Goal: Information Seeking & Learning: Learn about a topic

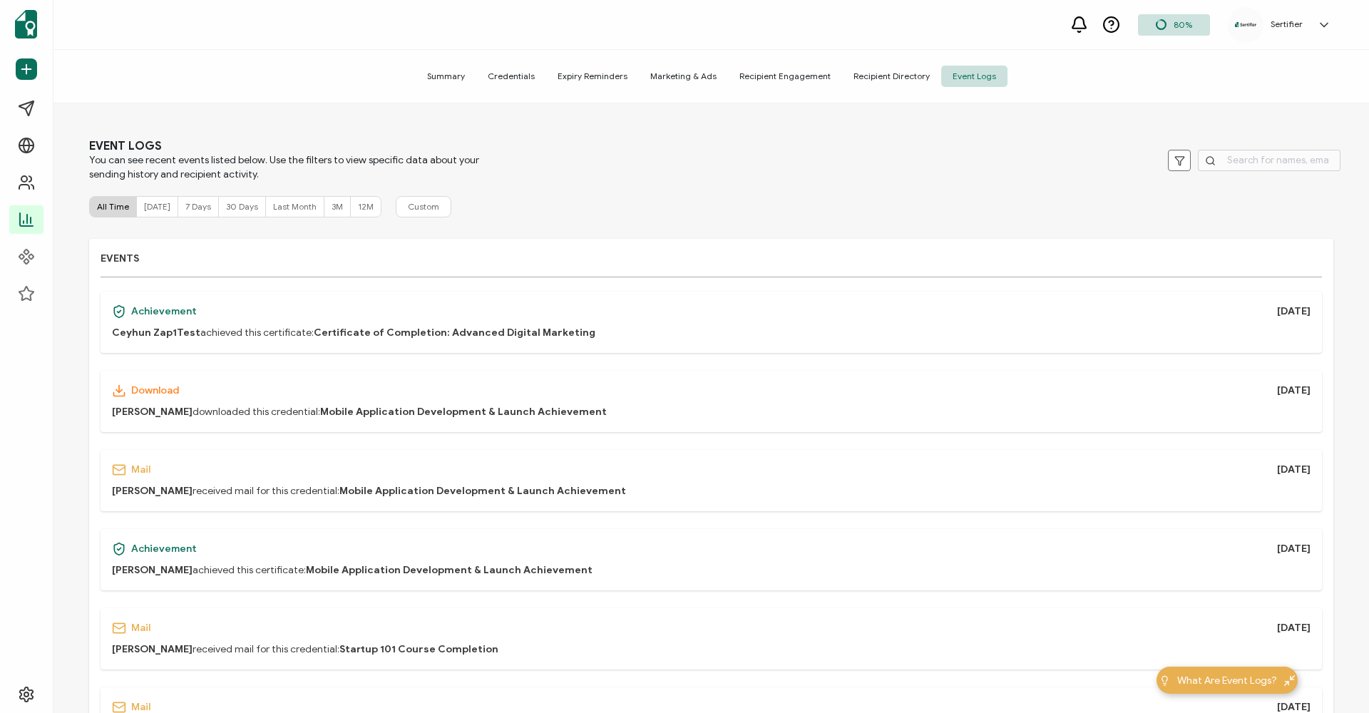
click at [529, 81] on span "Credentials" at bounding box center [511, 76] width 70 height 21
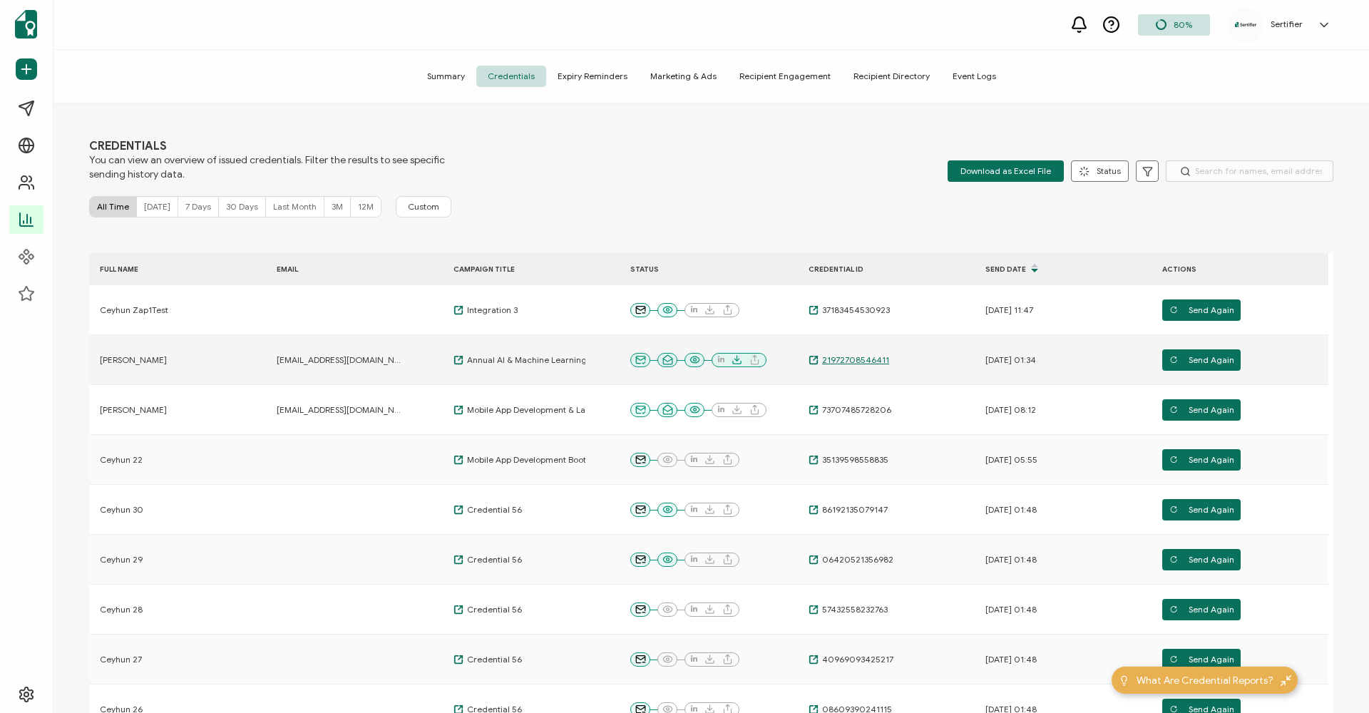
click at [851, 355] on span "21972708546411" at bounding box center [854, 359] width 71 height 11
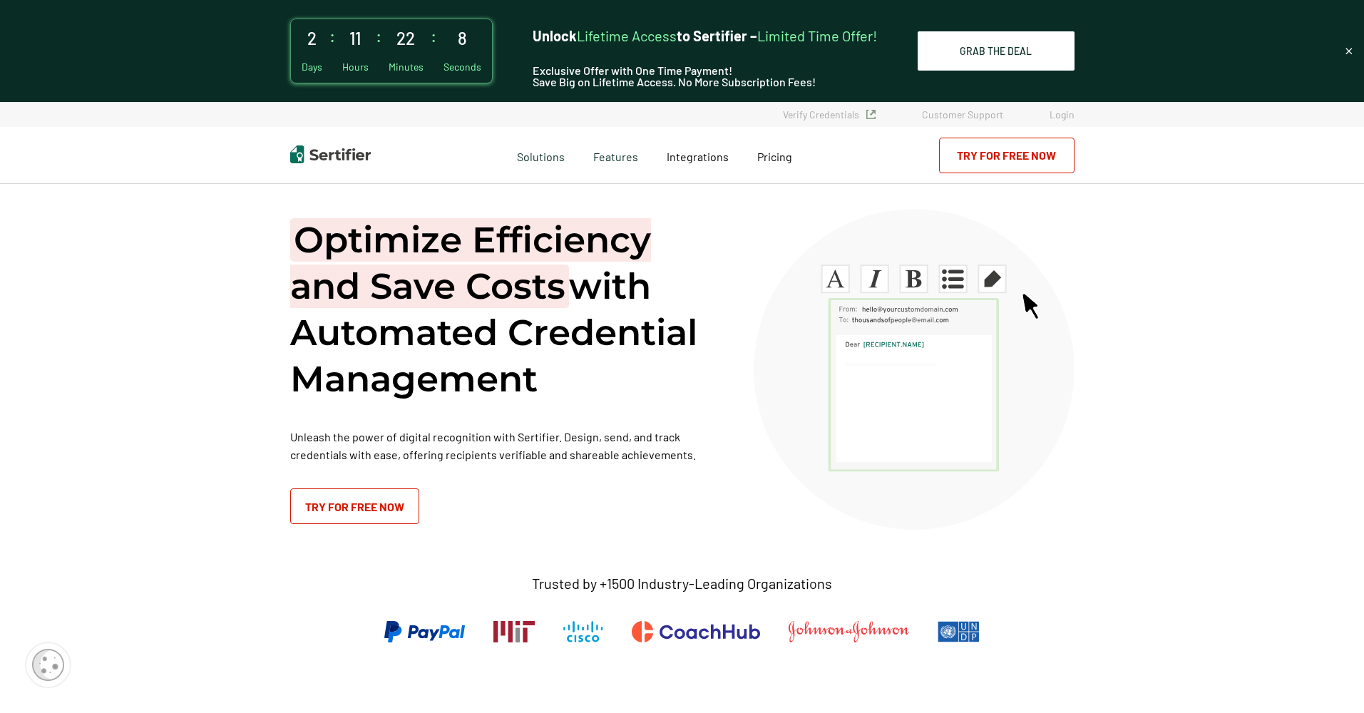
click at [637, 278] on h1 "Optimize Efficiency and Save Costs with Automated Credential Management" at bounding box center [504, 309] width 428 height 185
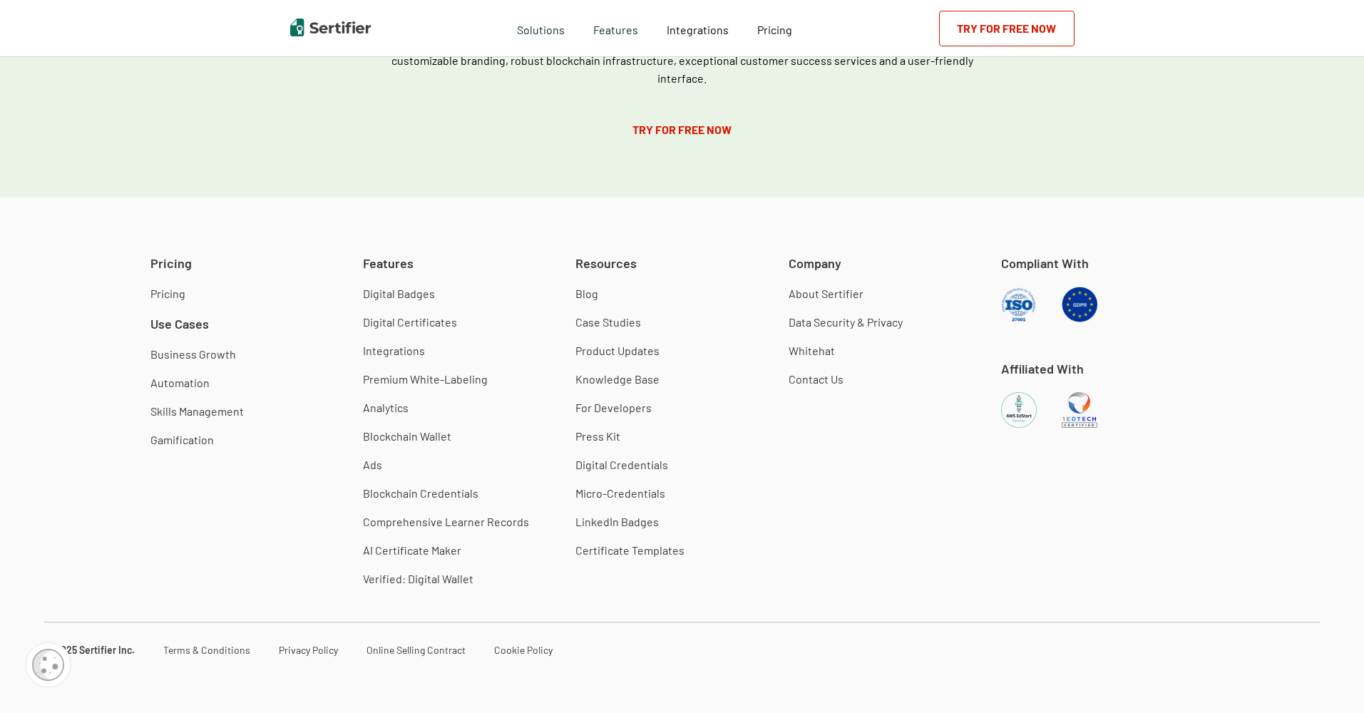
scroll to position [4683, 0]
click at [817, 352] on link "Whitehat" at bounding box center [812, 351] width 46 height 14
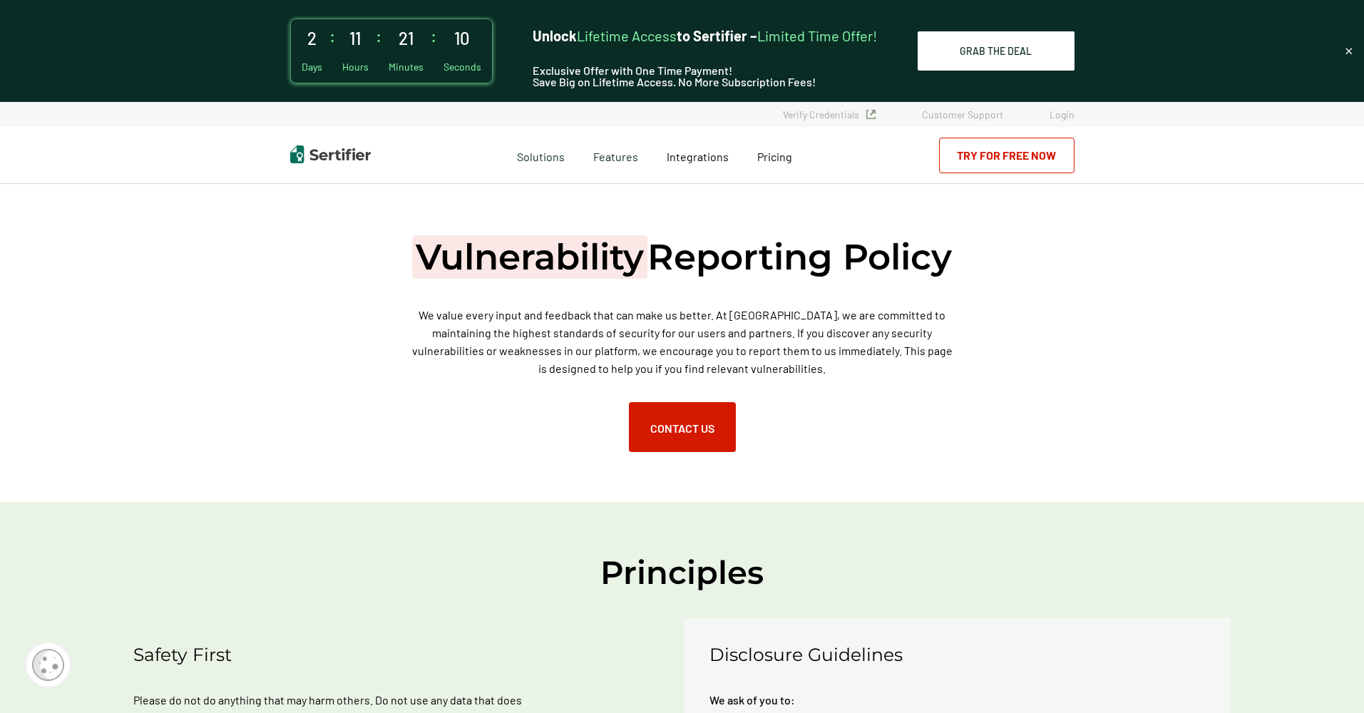
click at [859, 373] on p "We value every input and feedback that can make us better. At [GEOGRAPHIC_DATA]…" at bounding box center [682, 341] width 549 height 71
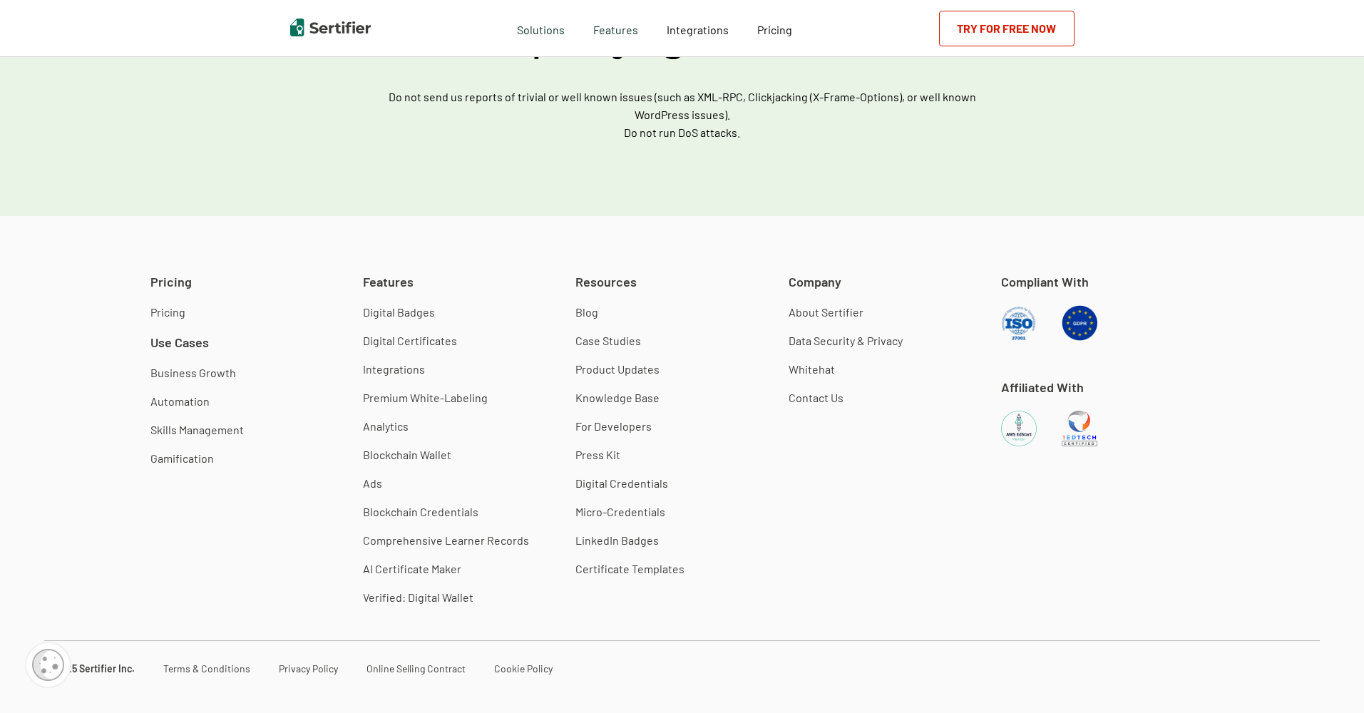
scroll to position [1415, 0]
click at [852, 333] on link "Data Security & Privacy" at bounding box center [846, 340] width 114 height 14
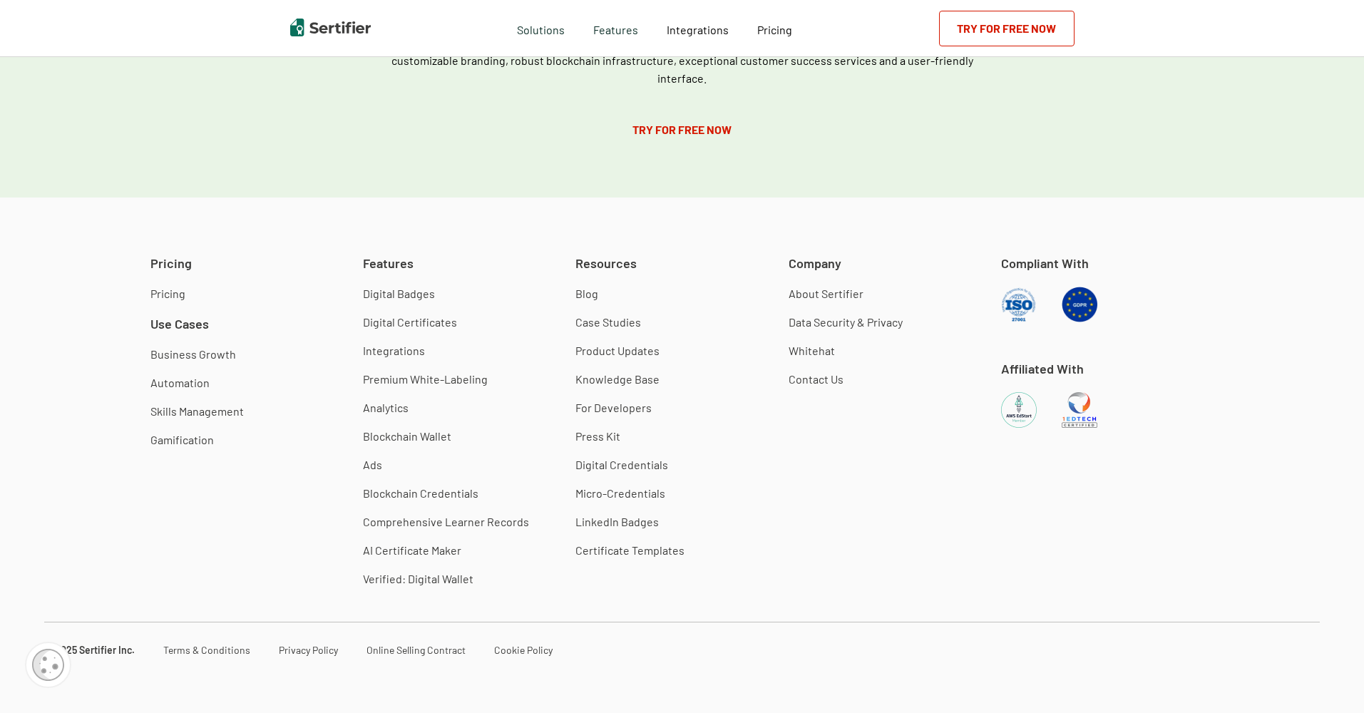
scroll to position [2185, 0]
click at [192, 645] on link "Terms & Conditions" at bounding box center [206, 650] width 87 height 12
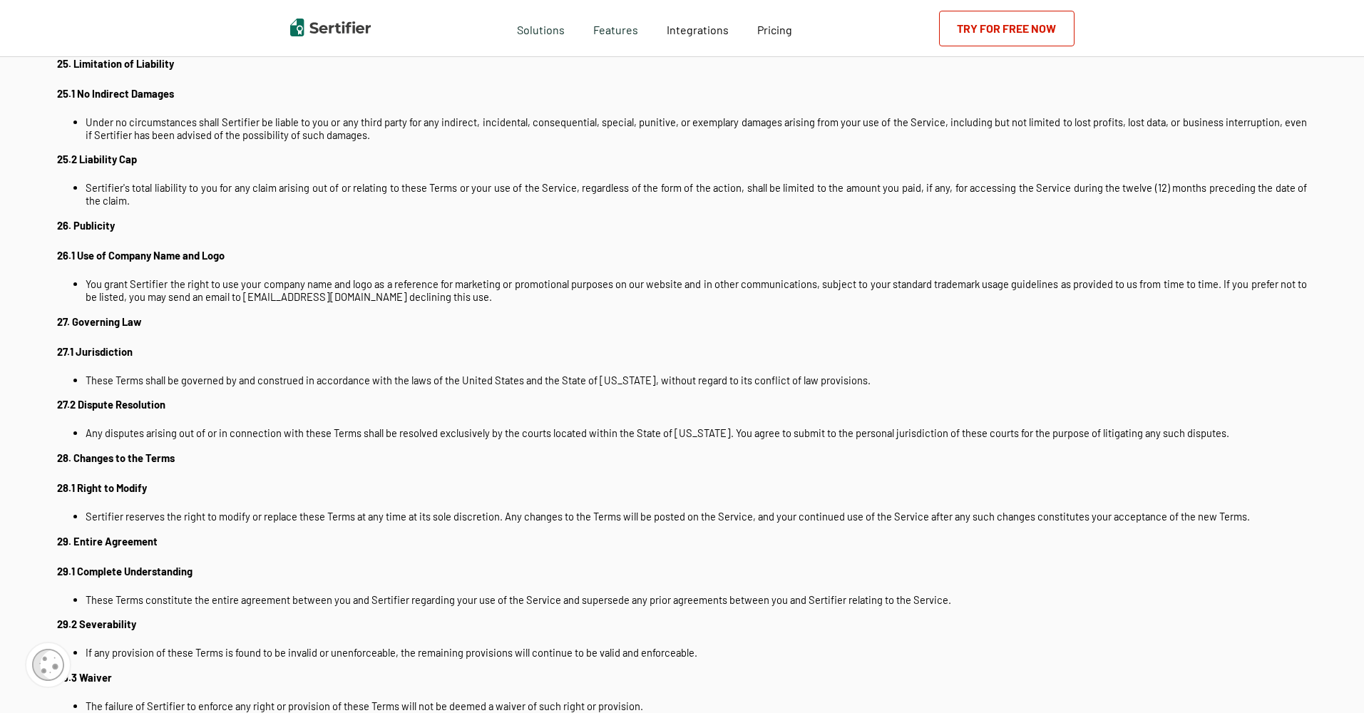
scroll to position [6526, 0]
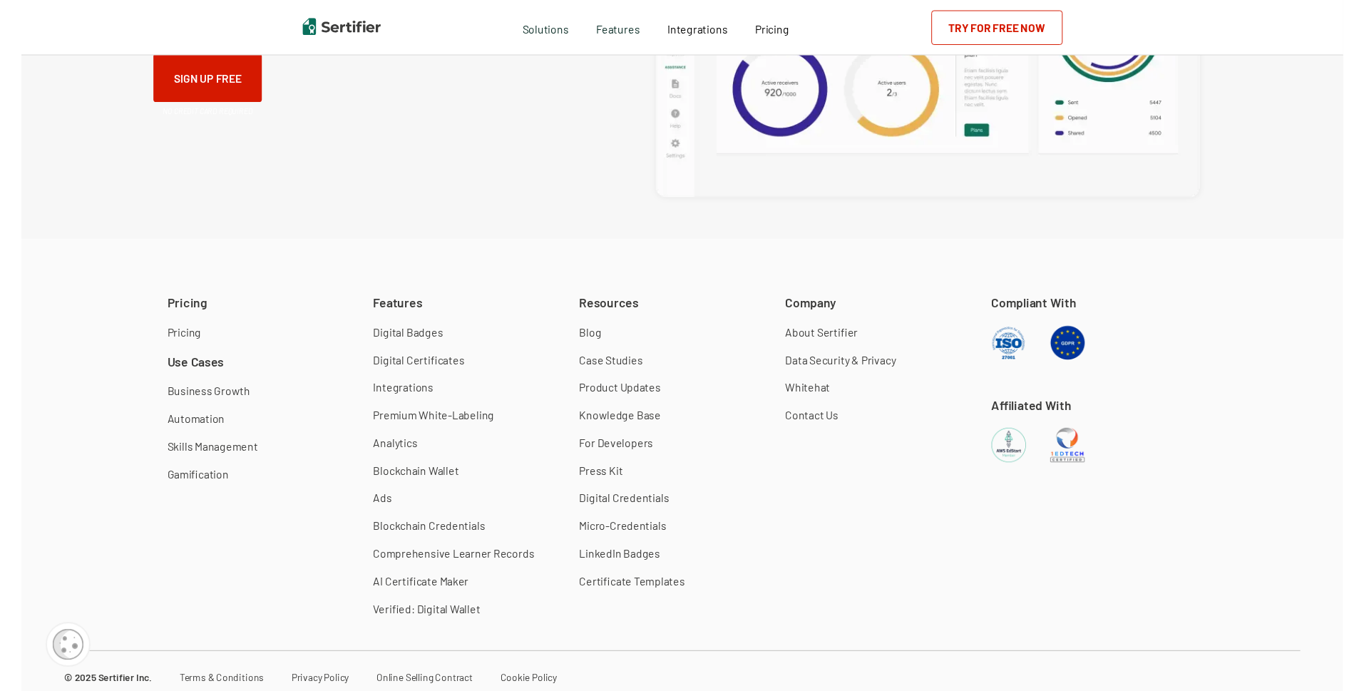
scroll to position [3298, 0]
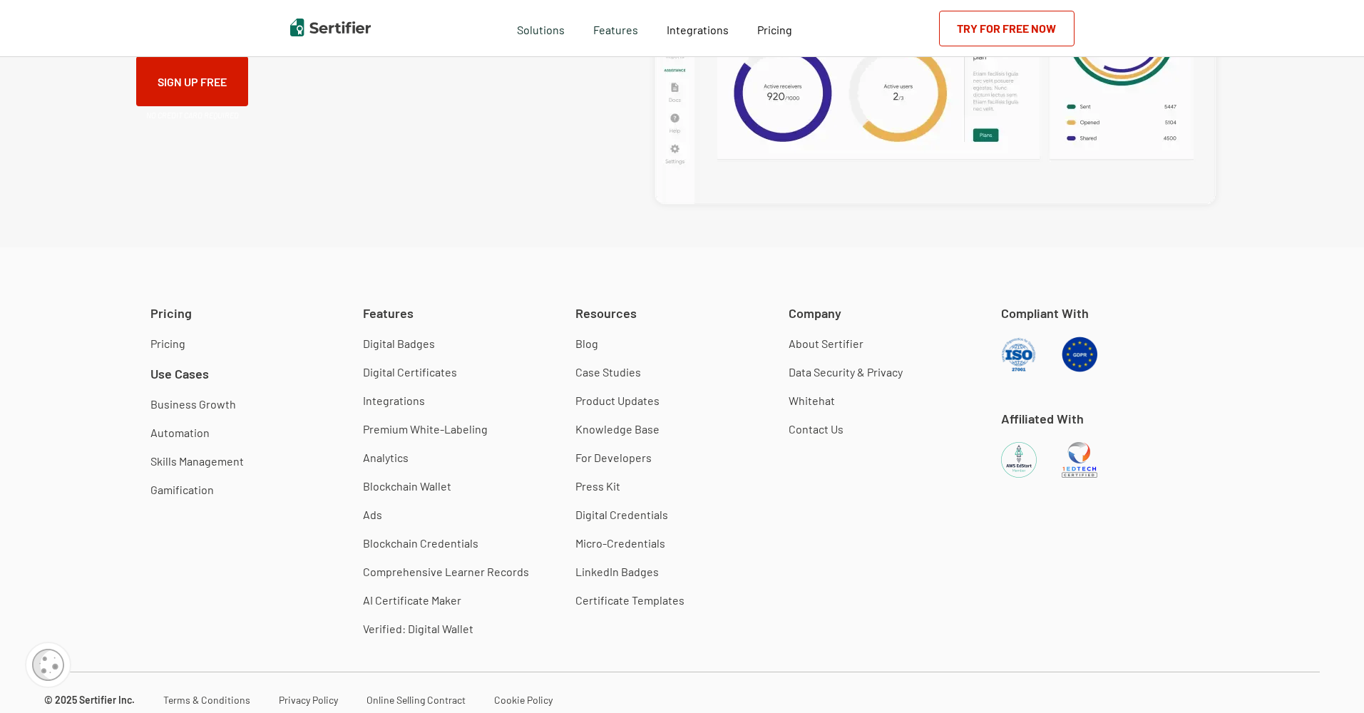
click at [301, 694] on link "Privacy Policy" at bounding box center [308, 700] width 59 height 12
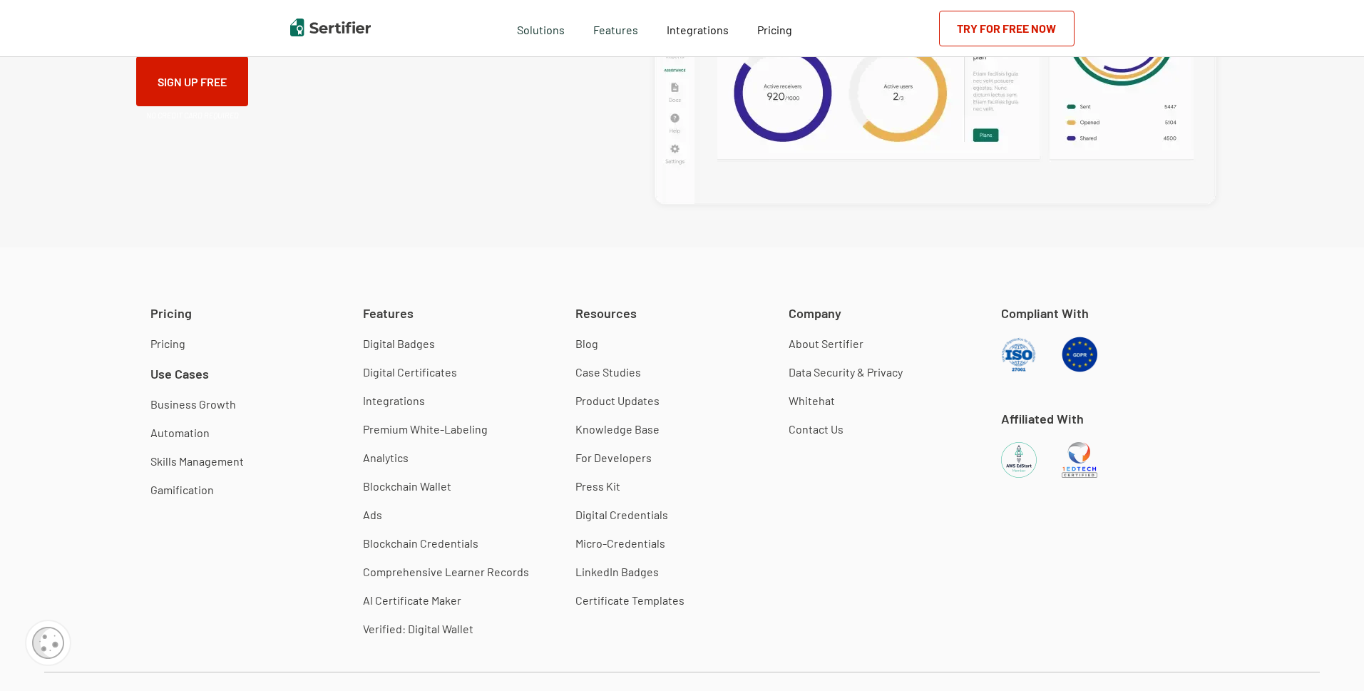
scroll to position [2041, 0]
